Goal: Check status: Check status

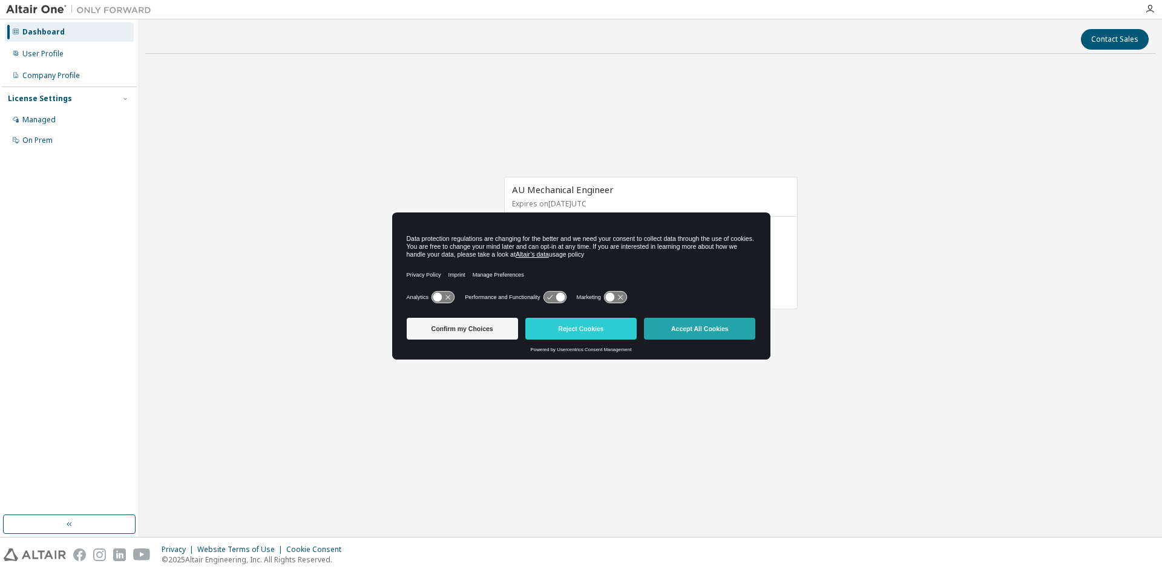
click at [703, 329] on button "Accept All Cookies" at bounding box center [699, 329] width 111 height 22
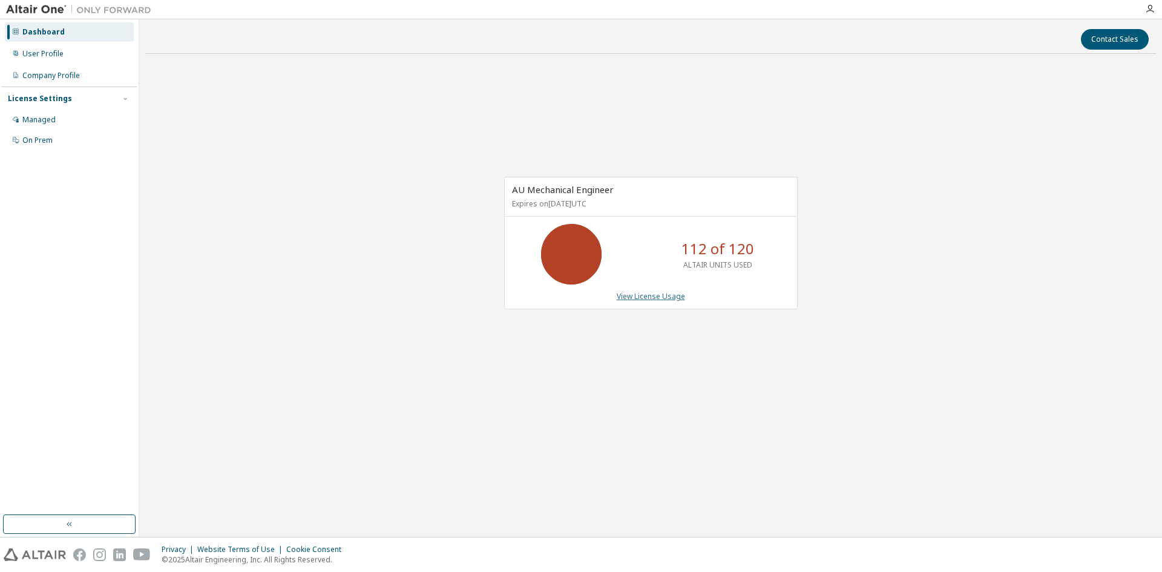
click at [660, 298] on link "View License Usage" at bounding box center [651, 296] width 68 height 10
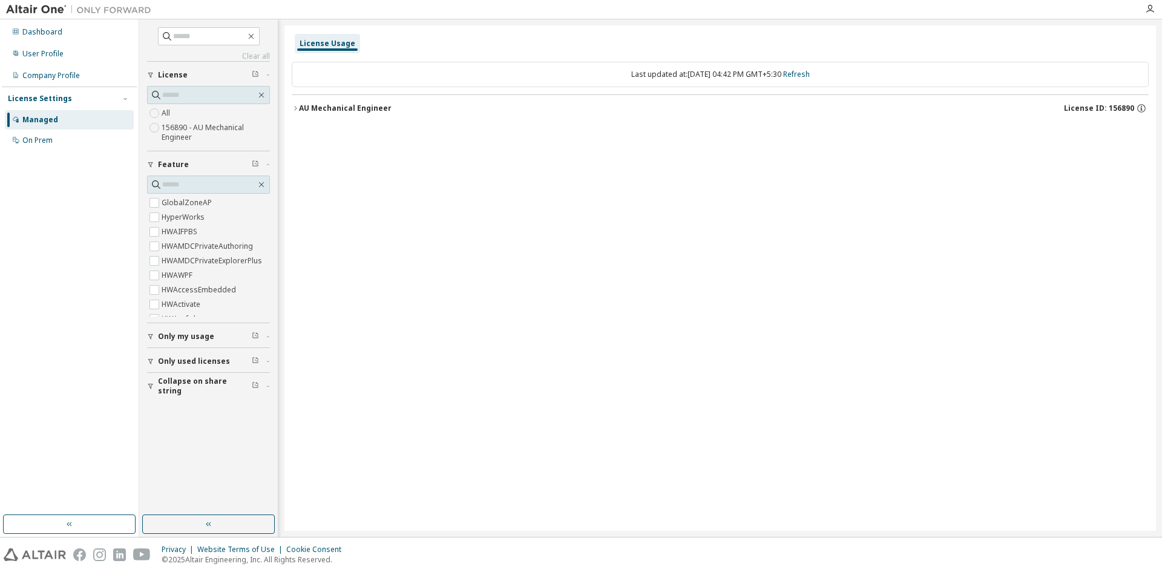
click at [308, 105] on div "AU Mechanical Engineer" at bounding box center [345, 109] width 93 height 10
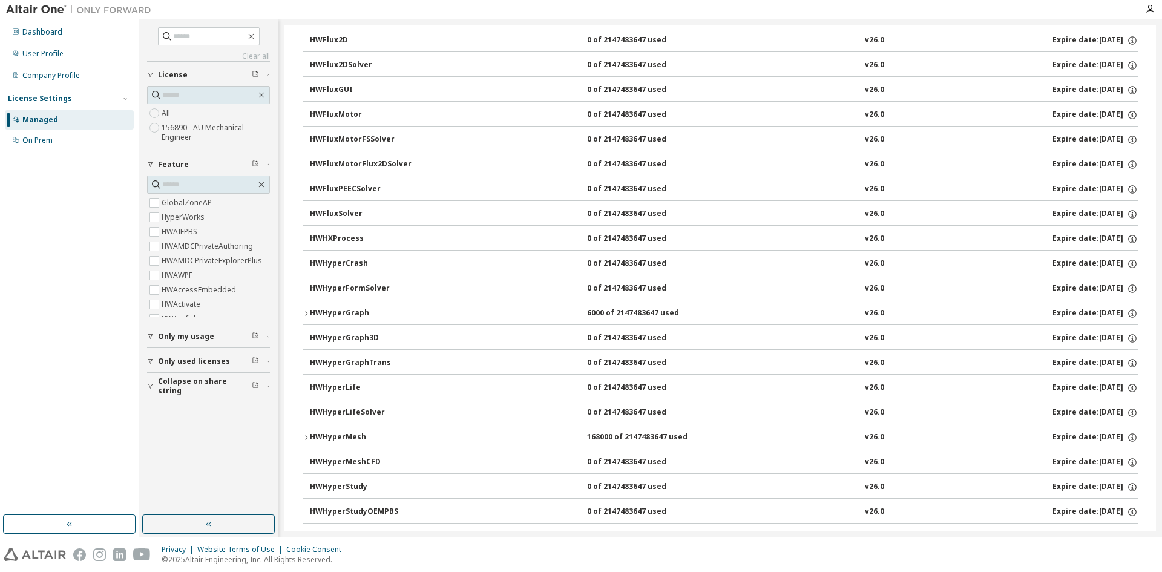
scroll to position [1816, 0]
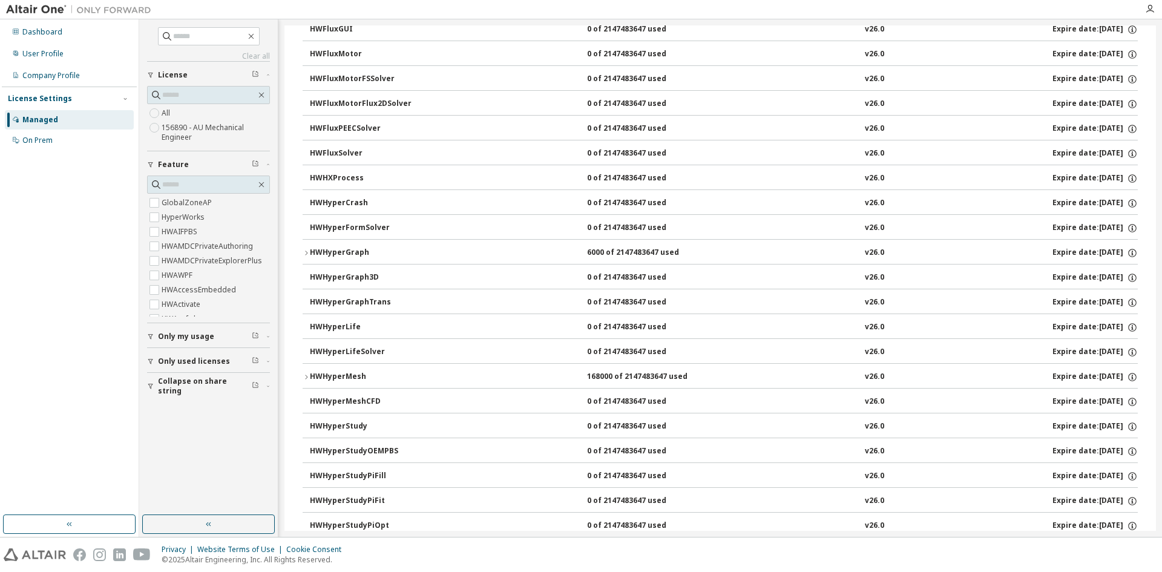
click at [313, 374] on div "HWHyperMesh" at bounding box center [364, 377] width 109 height 11
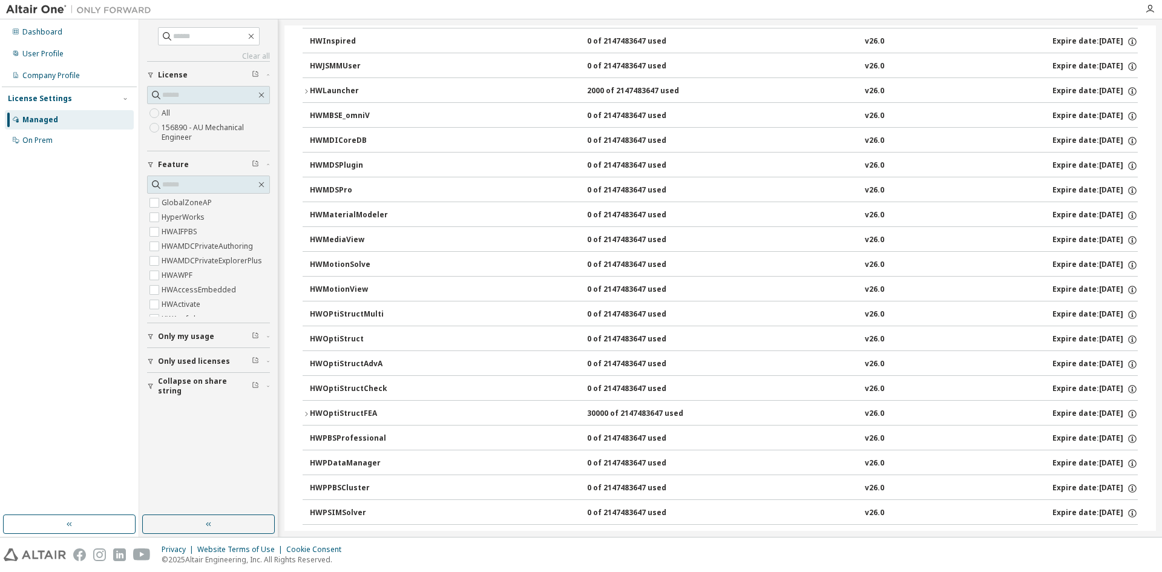
scroll to position [3935, 0]
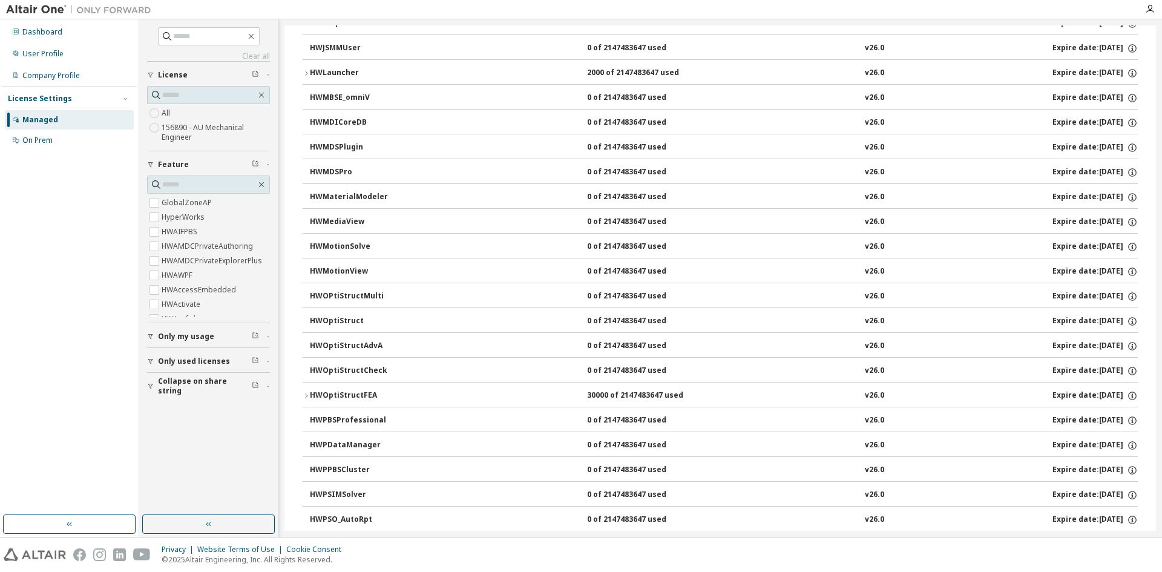
click at [357, 398] on div "HWOptiStructFEA" at bounding box center [364, 395] width 109 height 11
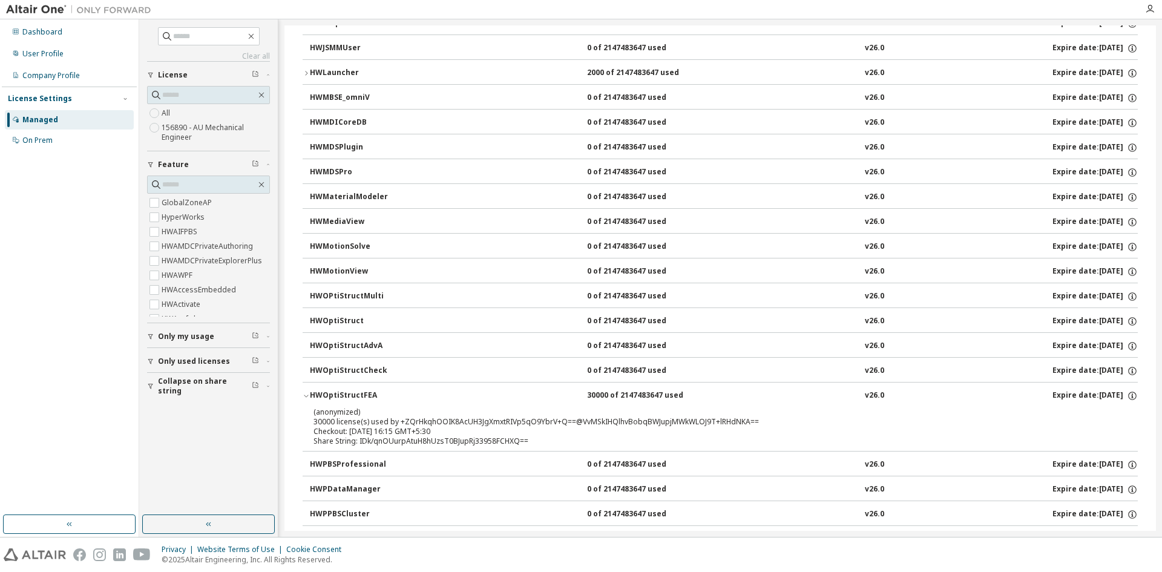
click at [367, 397] on div "HWOptiStructFEA" at bounding box center [364, 395] width 109 height 11
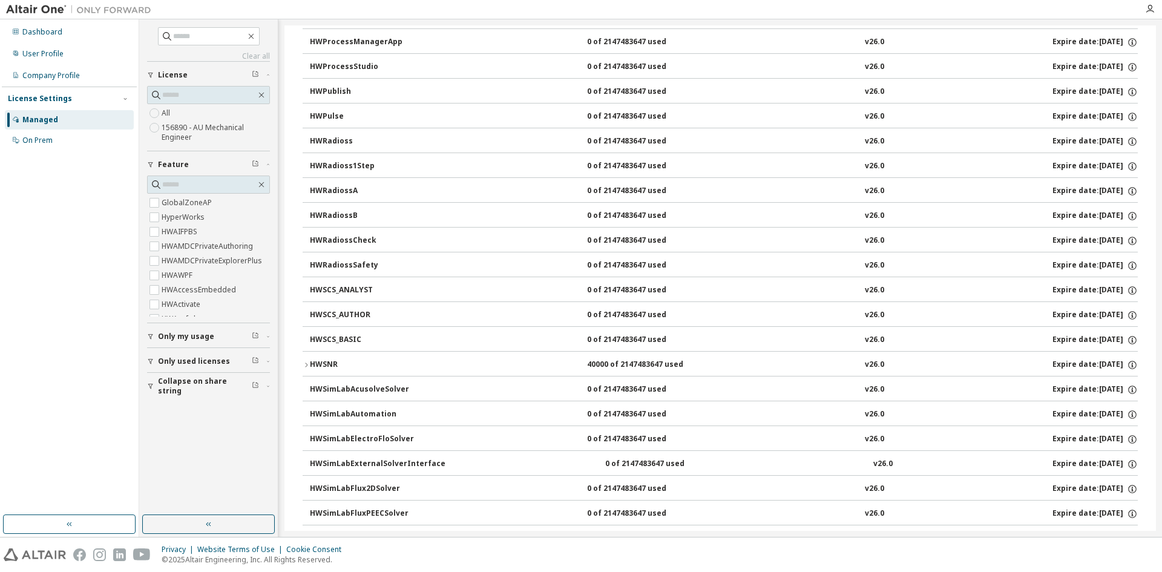
scroll to position [4661, 0]
click at [341, 362] on div "HWSNR" at bounding box center [364, 364] width 109 height 11
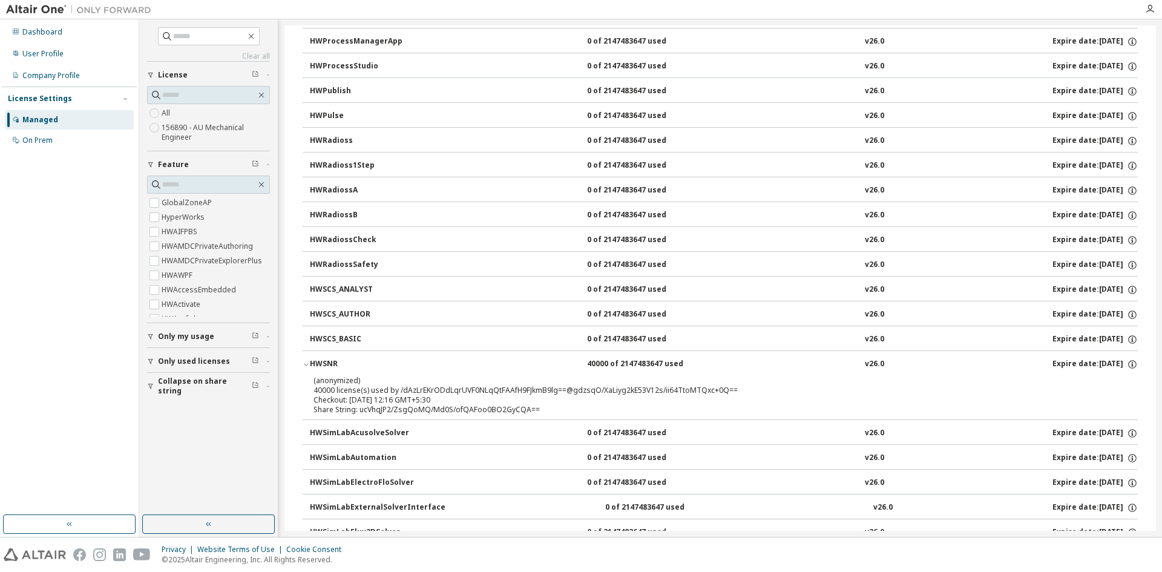
click at [377, 365] on div "HWSNR" at bounding box center [364, 364] width 109 height 11
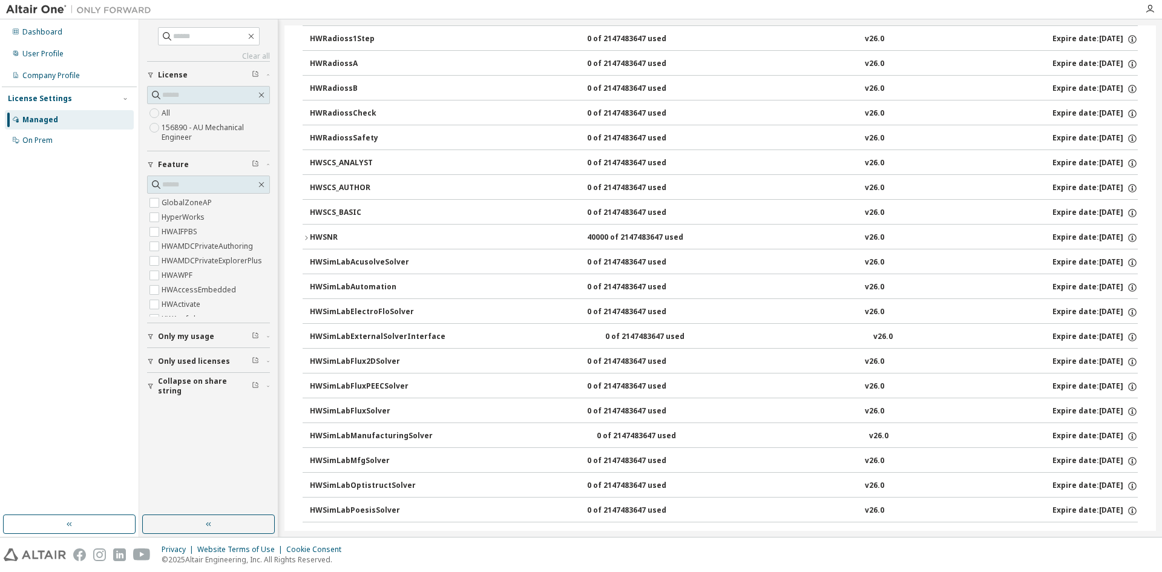
scroll to position [4700, 0]
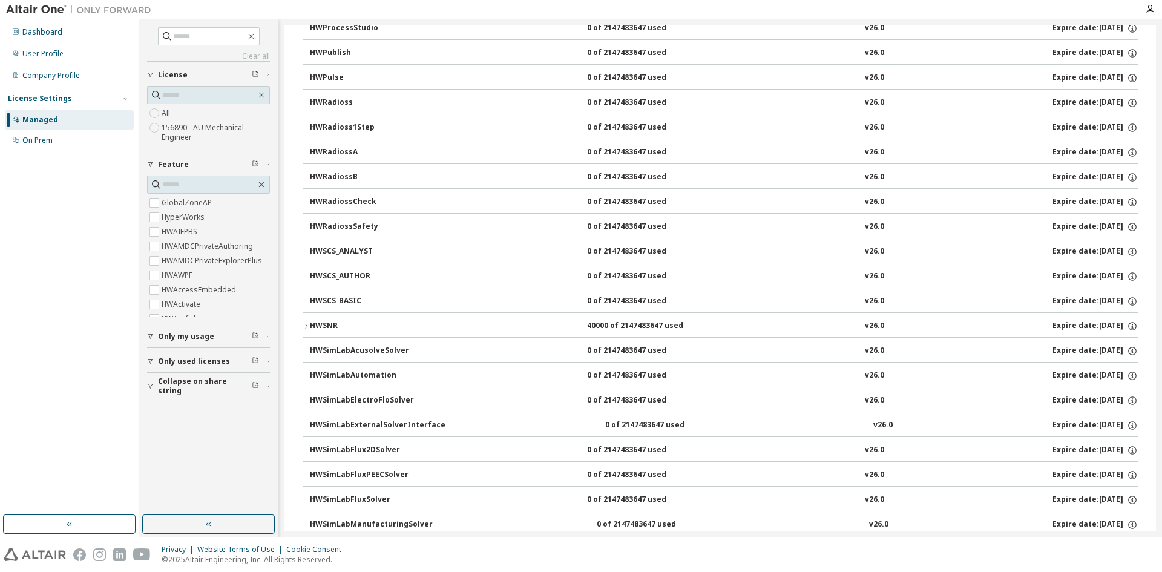
click at [403, 327] on div "HWSNR" at bounding box center [364, 326] width 109 height 11
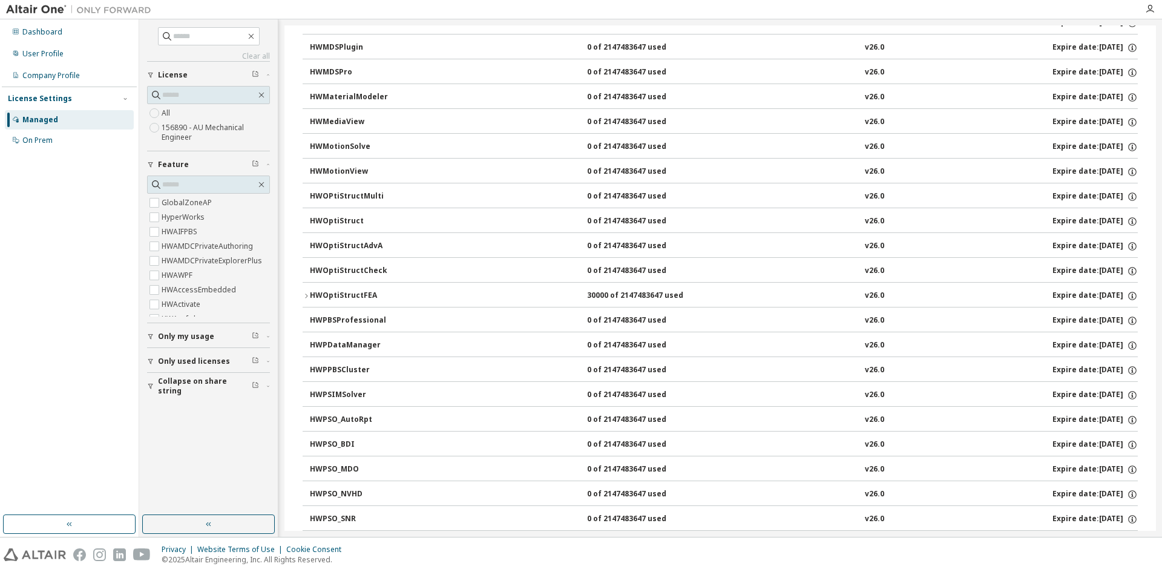
scroll to position [4034, 0]
click at [413, 301] on div "HWOptiStructFEA" at bounding box center [364, 297] width 109 height 11
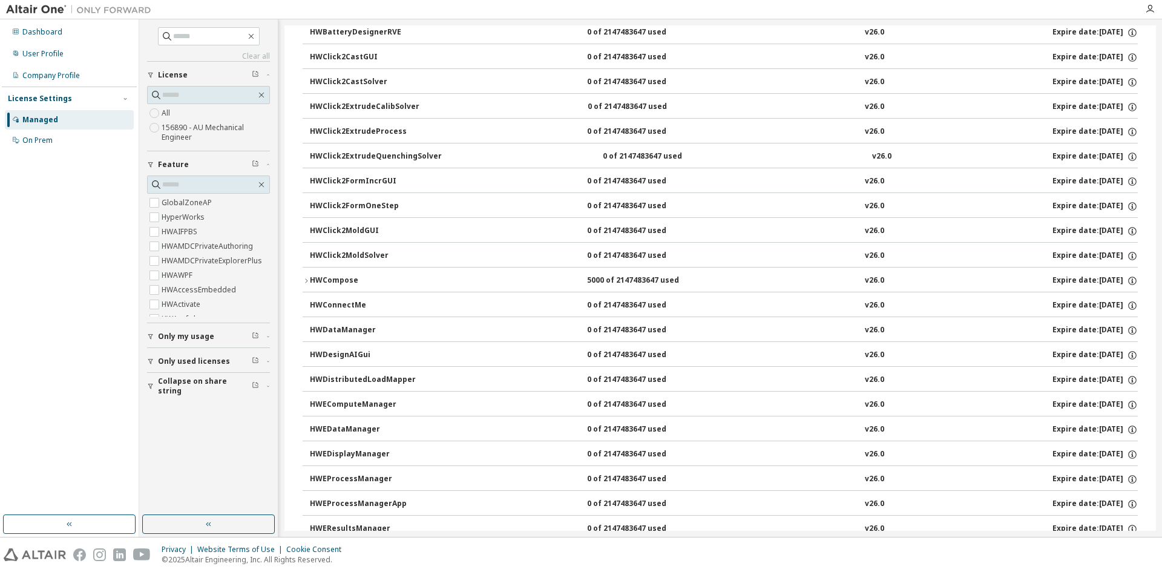
scroll to position [644, 0]
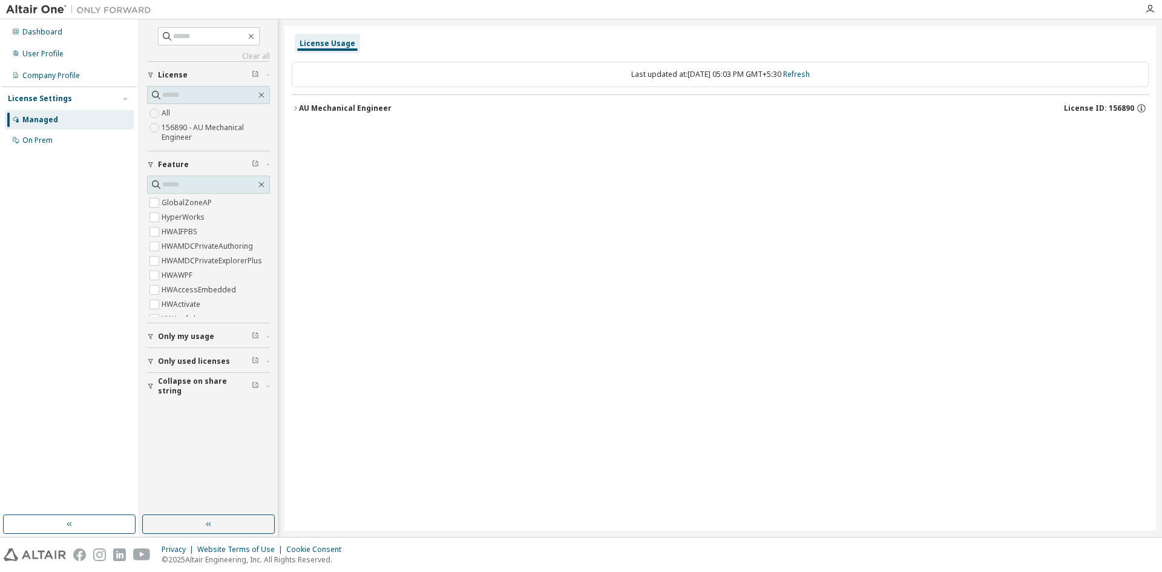
click at [352, 108] on div "AU Mechanical Engineer" at bounding box center [345, 109] width 93 height 10
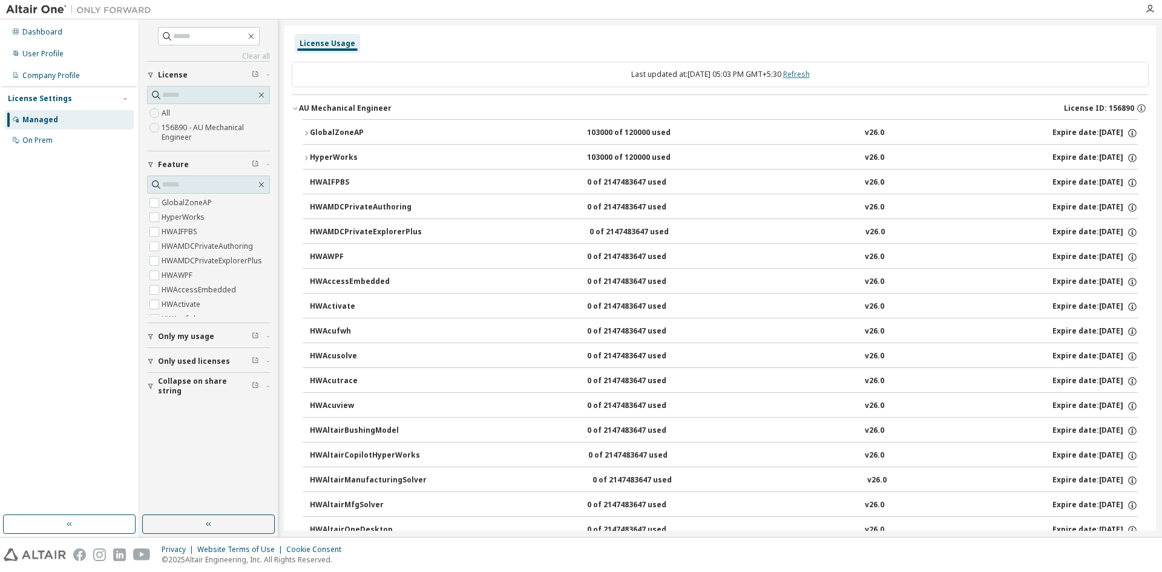
click at [810, 70] on link "Refresh" at bounding box center [796, 74] width 27 height 10
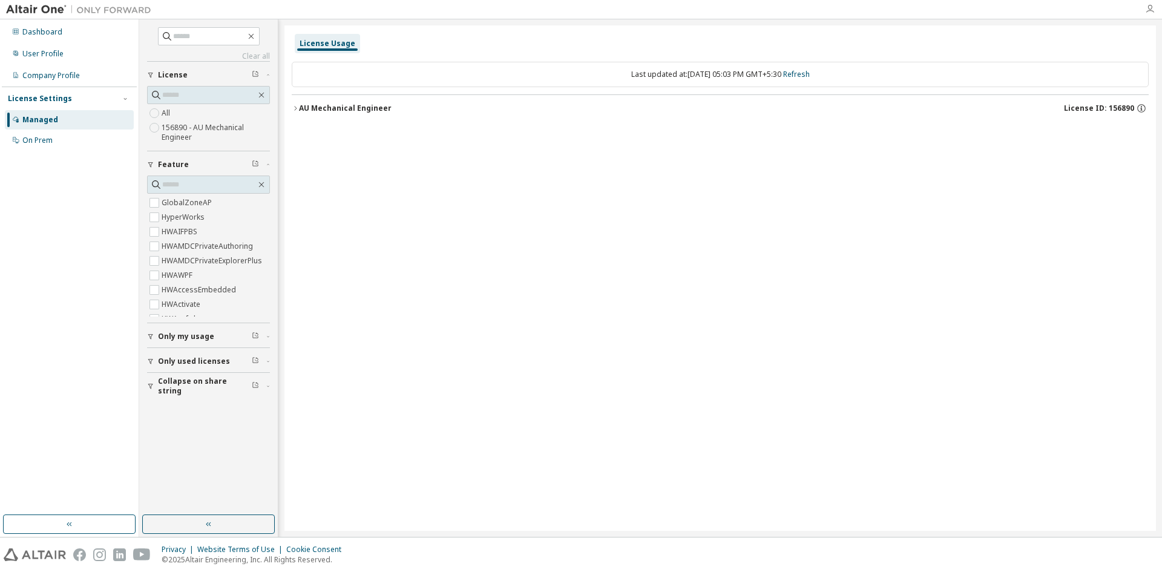
click at [1149, 13] on icon "button" at bounding box center [1150, 9] width 10 height 10
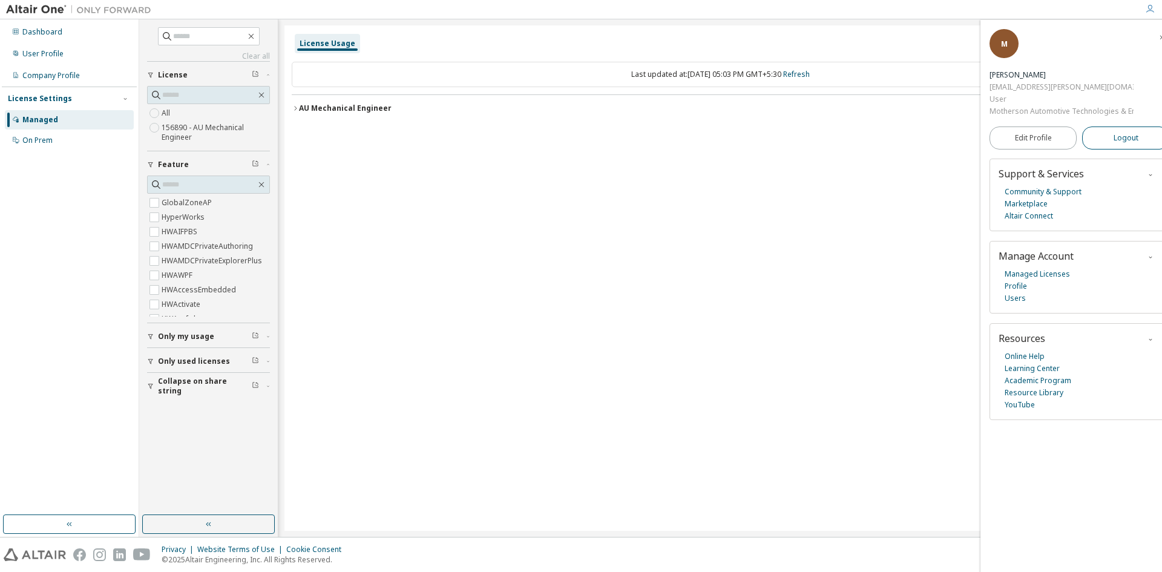
click at [1109, 134] on button "Logout" at bounding box center [1125, 138] width 87 height 23
